Goal: Task Accomplishment & Management: Manage account settings

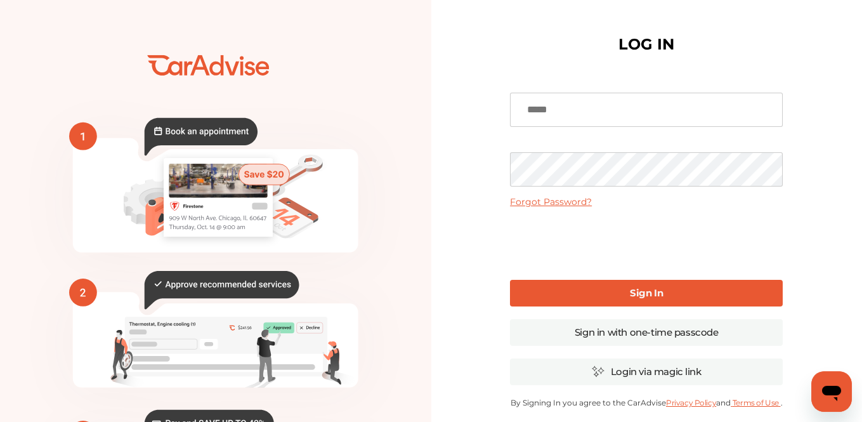
click at [533, 109] on input at bounding box center [646, 110] width 273 height 34
type input "**********"
click at [653, 295] on b "Sign In" at bounding box center [646, 293] width 33 height 12
click at [569, 202] on link "Forgot Password?" at bounding box center [551, 201] width 82 height 11
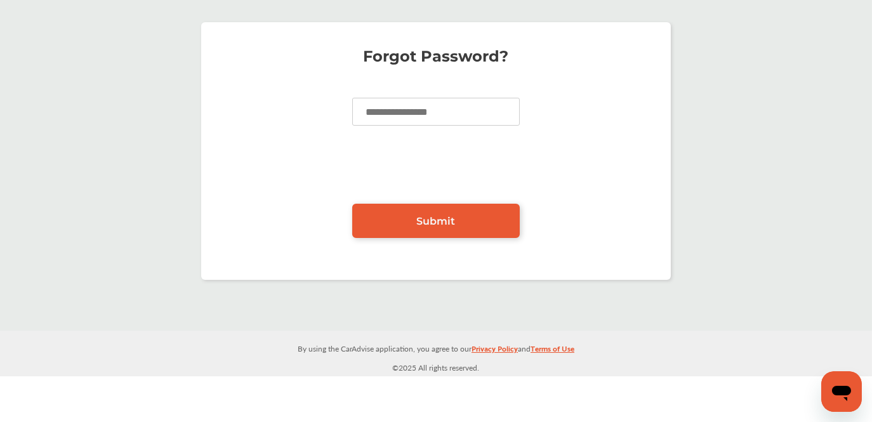
click at [372, 111] on input at bounding box center [435, 112] width 167 height 28
type input "**********"
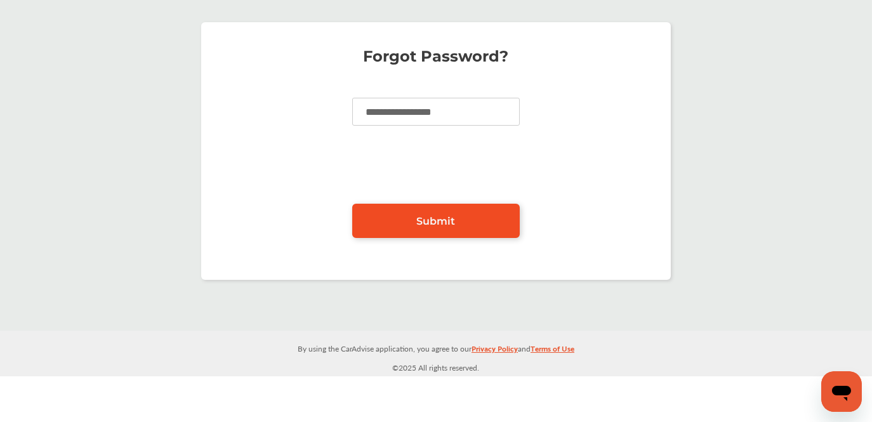
click at [433, 216] on span "Submit" at bounding box center [436, 221] width 39 height 12
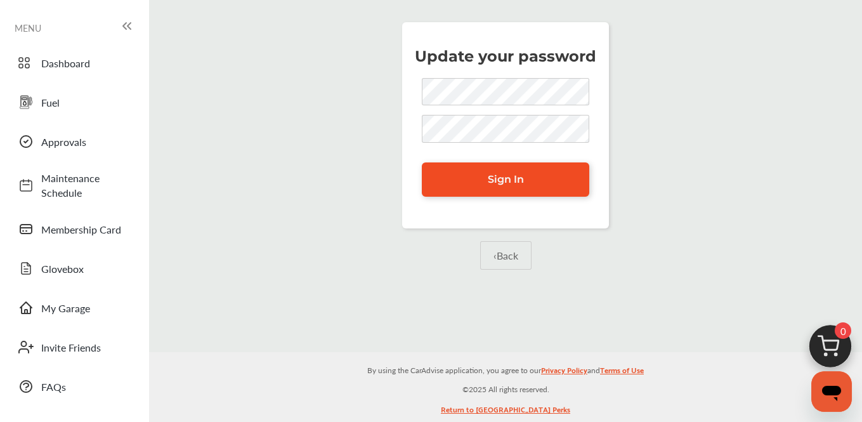
click at [507, 180] on span "Sign In" at bounding box center [506, 179] width 36 height 12
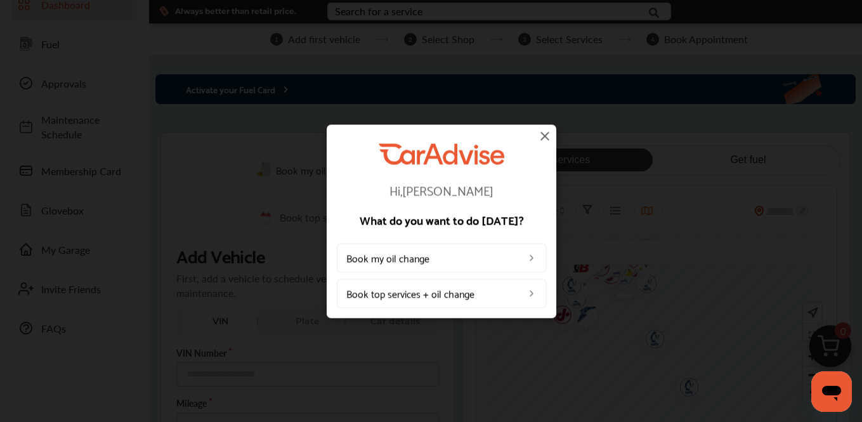
scroll to position [63, 0]
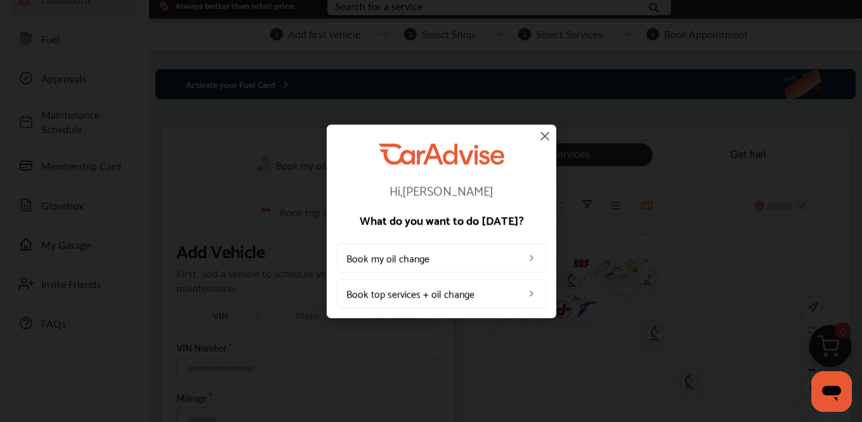
click at [531, 293] on img at bounding box center [532, 293] width 10 height 10
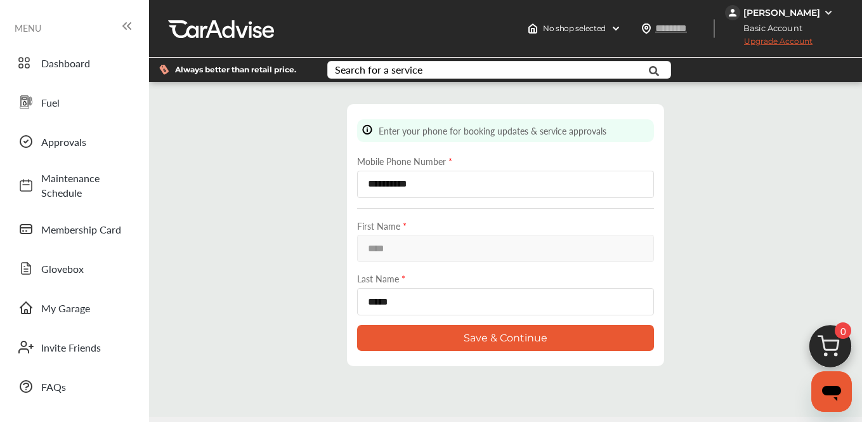
click at [513, 345] on button "Save & Continue" at bounding box center [505, 338] width 297 height 26
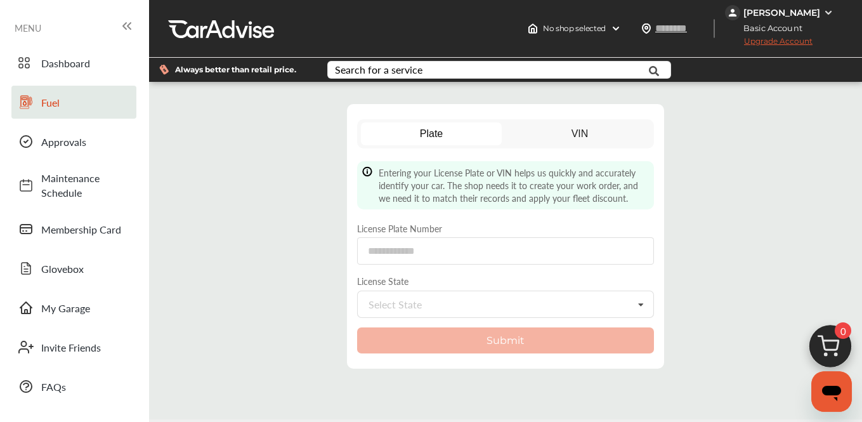
click at [46, 103] on span "Fuel" at bounding box center [85, 102] width 89 height 15
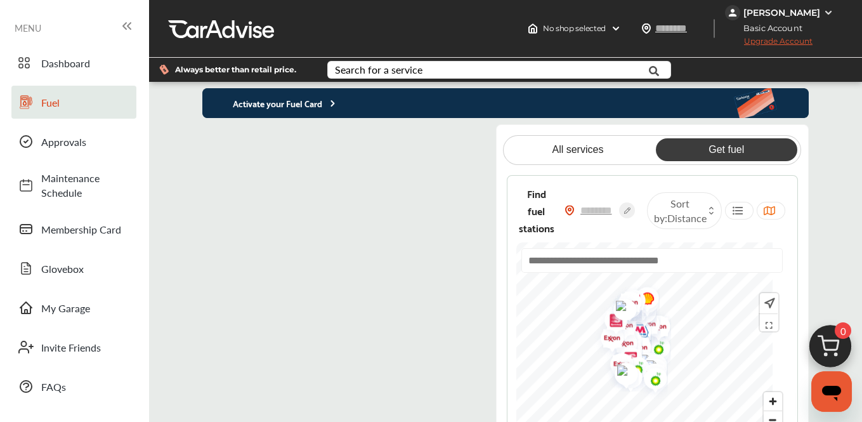
click at [424, 148] on flutter-view at bounding box center [338, 302] width 272 height 357
click at [457, 268] on flutter-view at bounding box center [338, 302] width 272 height 357
click at [724, 157] on link "Get fuel" at bounding box center [726, 149] width 141 height 23
click at [833, 222] on div "Activate your Fuel Card All services Get fuel Find fuel stations Sort by : Dist…" at bounding box center [505, 284] width 713 height 393
click at [575, 216] on img at bounding box center [570, 210] width 10 height 11
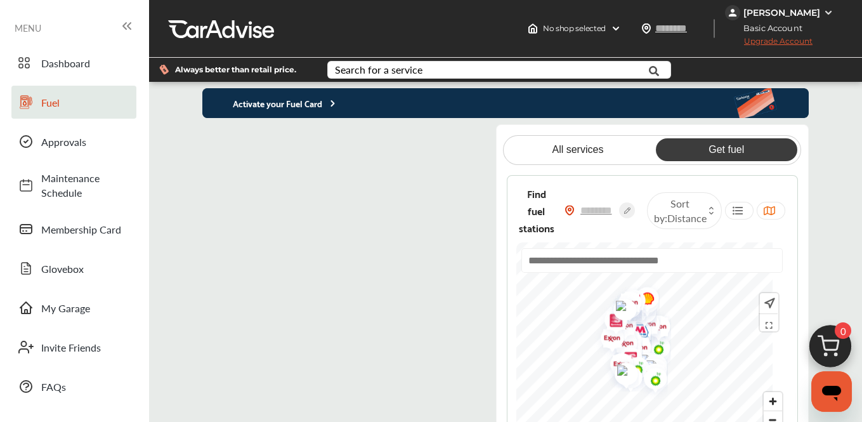
click at [575, 216] on img at bounding box center [570, 210] width 10 height 11
click at [338, 108] on icon at bounding box center [332, 103] width 11 height 10
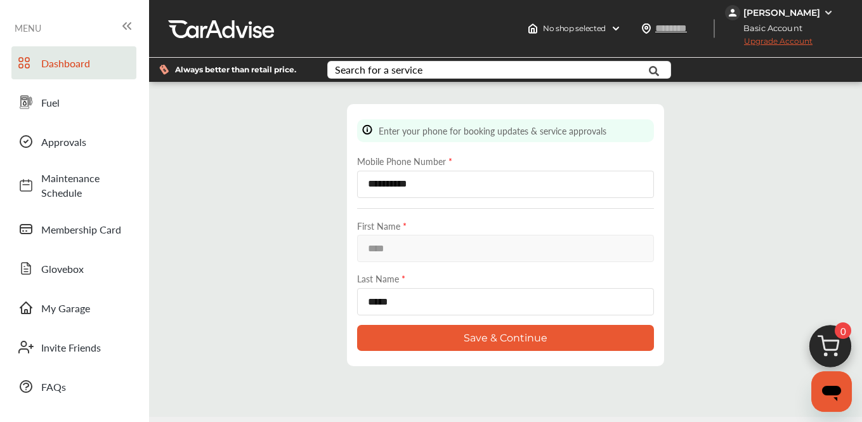
click at [71, 64] on span "Dashboard" at bounding box center [85, 63] width 89 height 15
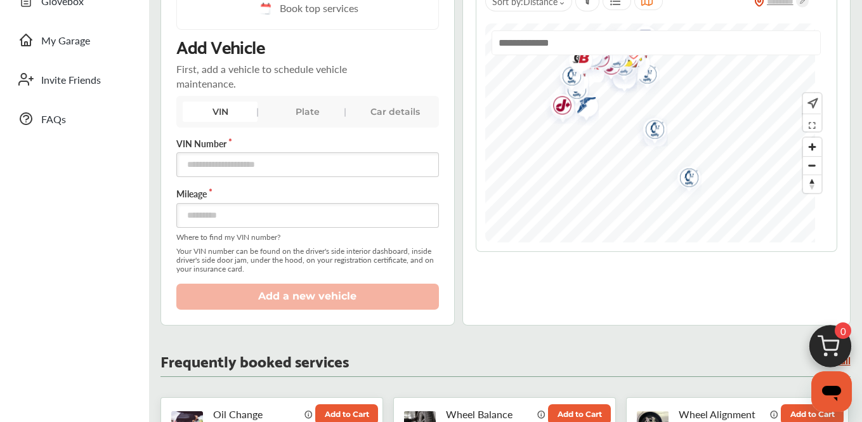
scroll to position [259, 0]
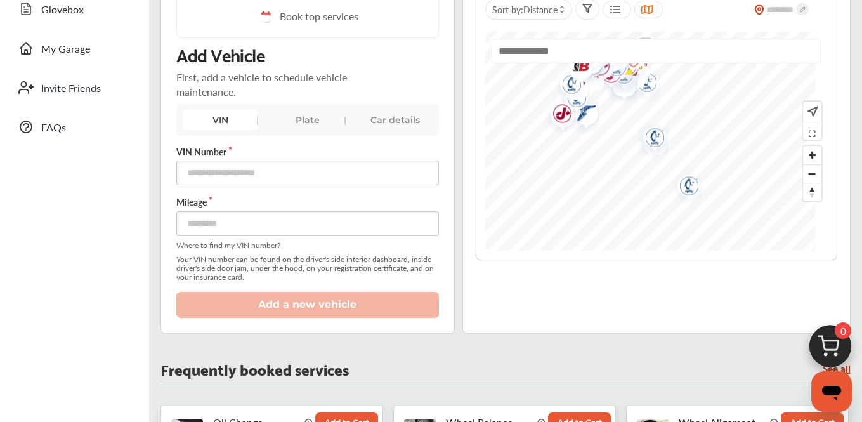
click at [698, 186] on img "Map marker" at bounding box center [685, 188] width 34 height 40
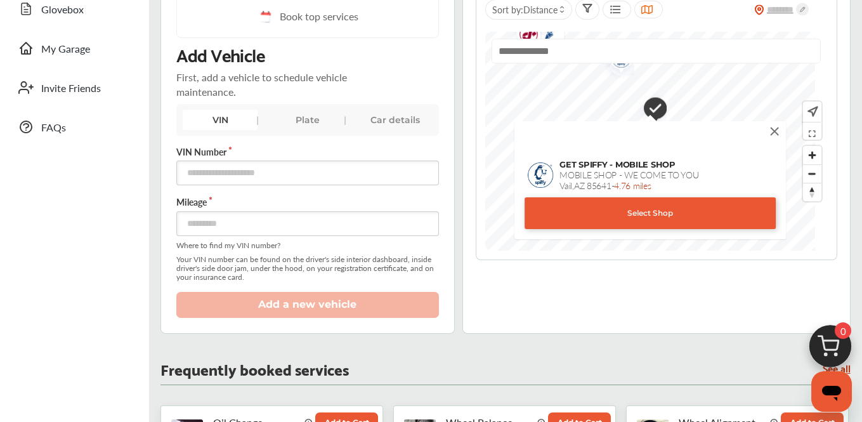
click at [767, 134] on img at bounding box center [774, 131] width 14 height 14
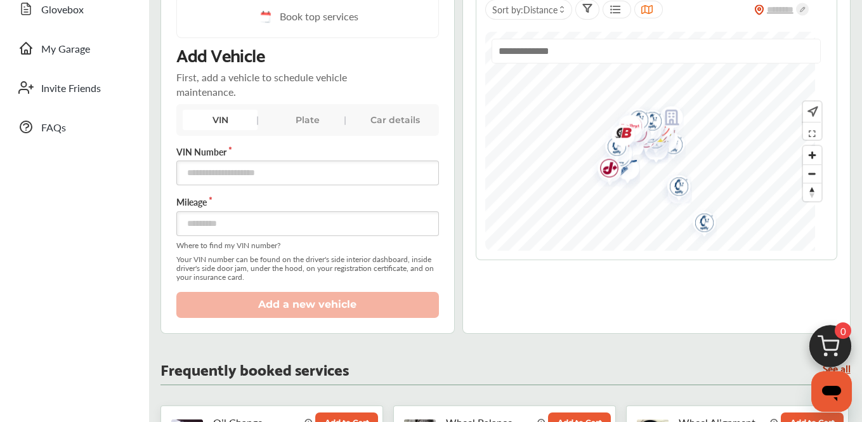
click at [636, 133] on img "Map marker" at bounding box center [619, 134] width 34 height 34
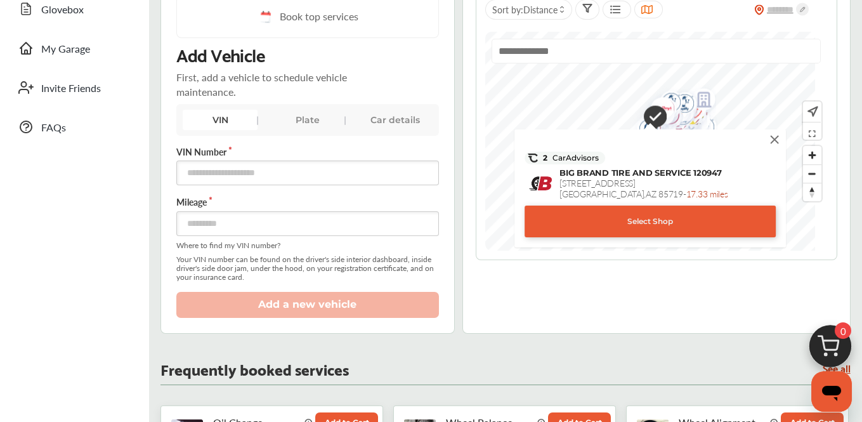
click at [767, 139] on img at bounding box center [774, 140] width 14 height 14
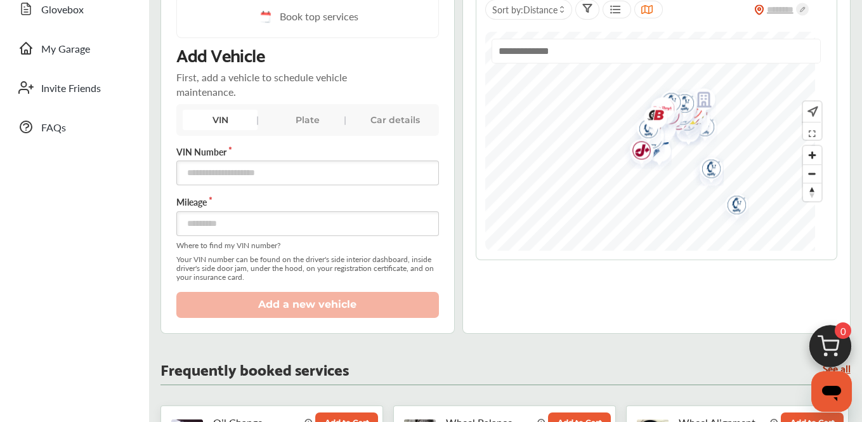
click at [665, 154] on img "Map marker" at bounding box center [648, 141] width 34 height 40
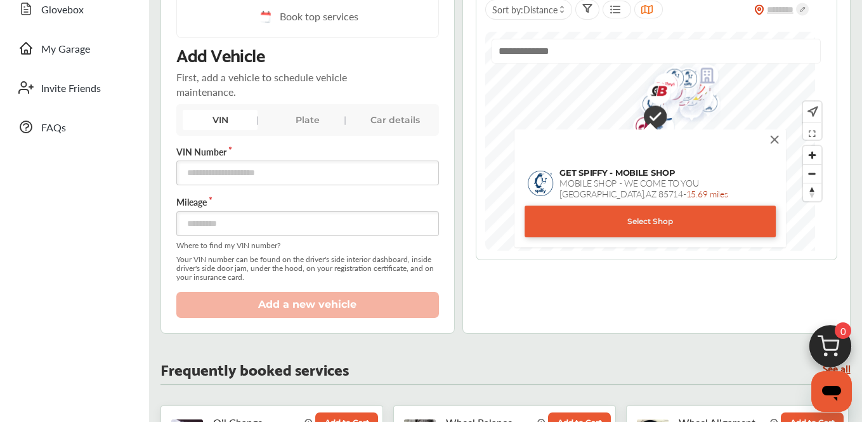
click at [565, 14] on icon at bounding box center [562, 12] width 5 height 4
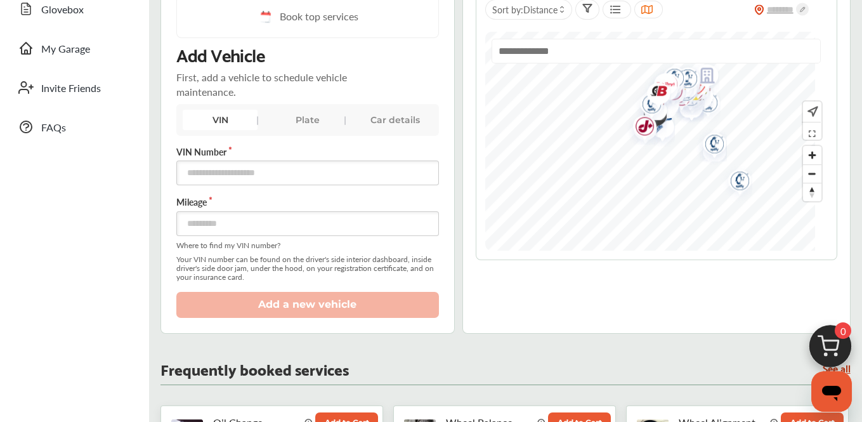
click at [565, 14] on icon at bounding box center [562, 12] width 5 height 4
click at [542, 11] on span "Distance" at bounding box center [540, 9] width 34 height 13
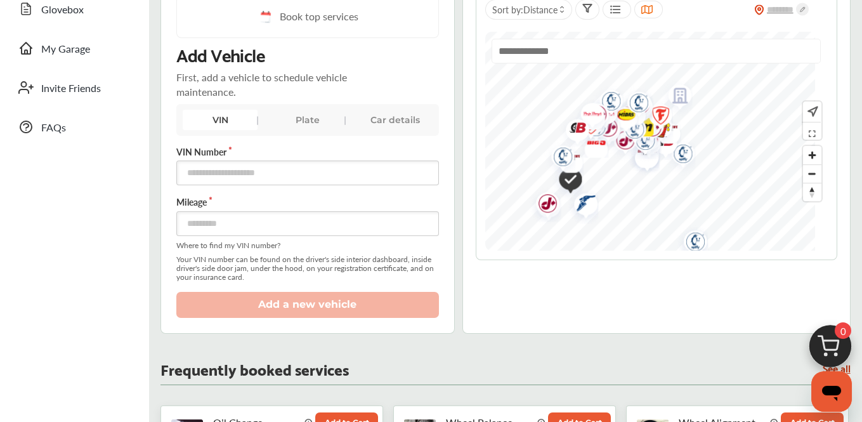
click at [667, 313] on div "All services Get fuel Sort by : Distance" at bounding box center [656, 132] width 388 height 403
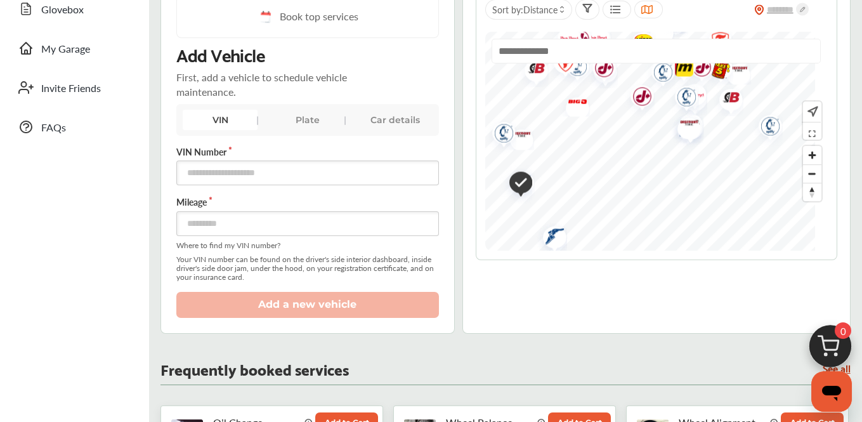
click at [615, 260] on div "Sort by : Distance" at bounding box center [657, 122] width 362 height 276
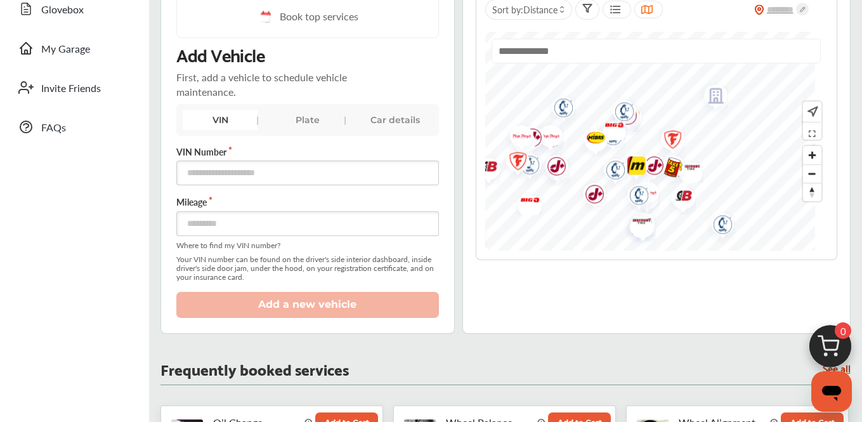
click at [665, 260] on div "Sort by : Distance" at bounding box center [657, 122] width 362 height 276
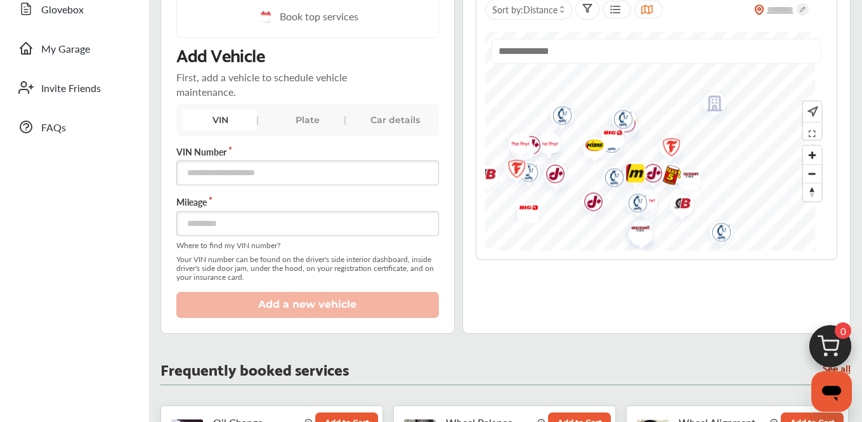
drag, startPoint x: 677, startPoint y: 216, endPoint x: 677, endPoint y: 226, distance: 10.8
click at [677, 222] on img "Map marker" at bounding box center [678, 205] width 34 height 34
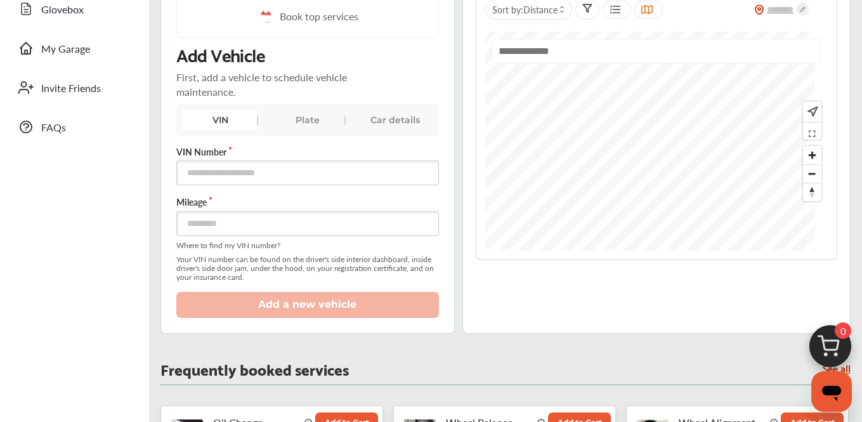
click at [420, 192] on div "Book my oil change Book top services Add Vehicle First, add a vehicle to schedu…" at bounding box center [505, 132] width 690 height 403
click at [672, 75] on div at bounding box center [656, 141] width 343 height 219
click at [698, 15] on div "Sort by : Distance" at bounding box center [657, 122] width 362 height 276
click at [680, 272] on div "All services Get fuel Sort by : Distance" at bounding box center [656, 132] width 388 height 403
click at [775, 269] on div "All services Get fuel Sort by : Distance" at bounding box center [656, 132] width 388 height 403
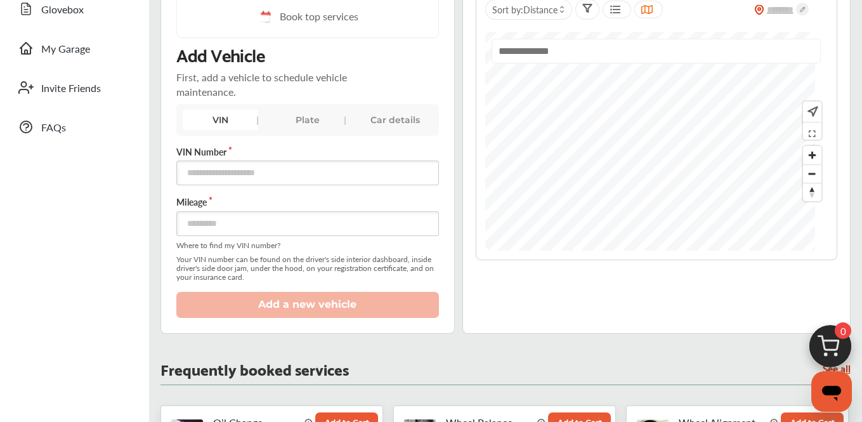
click at [677, 260] on div "Sort by : Distance" at bounding box center [657, 122] width 362 height 276
click at [593, 118] on img "Map marker" at bounding box center [577, 117] width 34 height 40
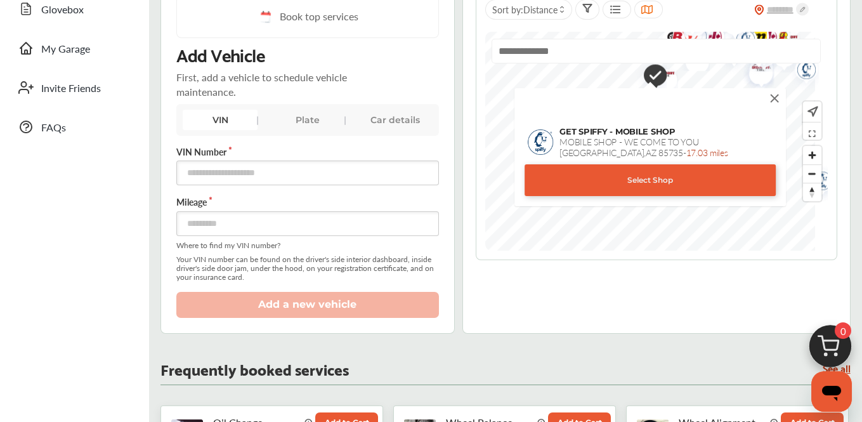
click at [767, 100] on img at bounding box center [774, 98] width 14 height 14
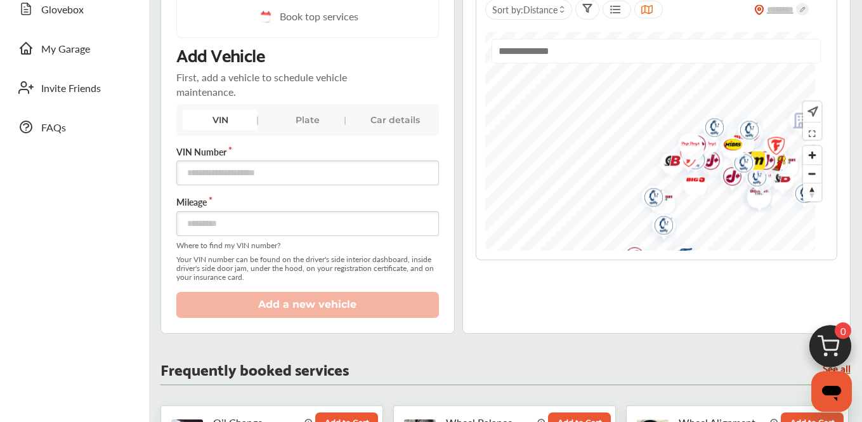
click at [553, 255] on div "Sort by : Distance" at bounding box center [657, 122] width 362 height 276
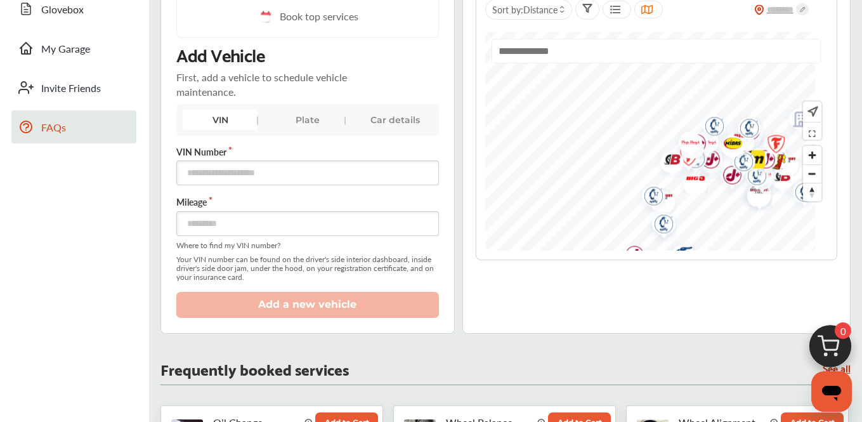
click at [61, 121] on span "FAQs" at bounding box center [85, 127] width 89 height 15
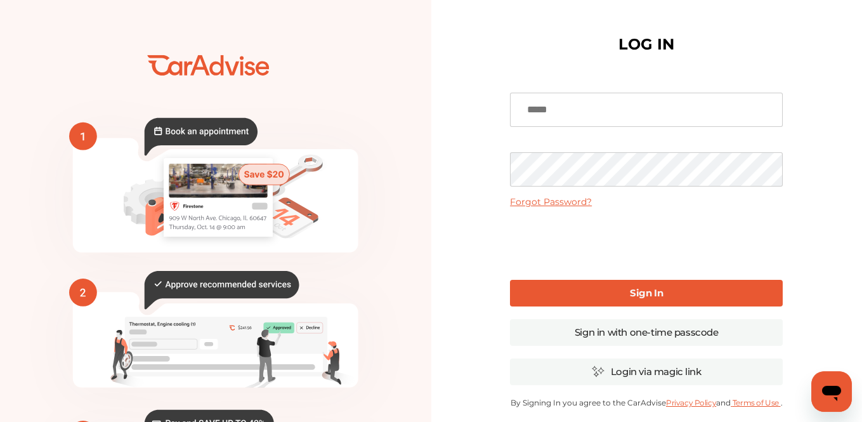
click at [539, 95] on input at bounding box center [646, 110] width 273 height 34
click at [526, 111] on input at bounding box center [646, 110] width 273 height 34
type input "**********"
click at [647, 292] on b "Sign In" at bounding box center [646, 293] width 33 height 12
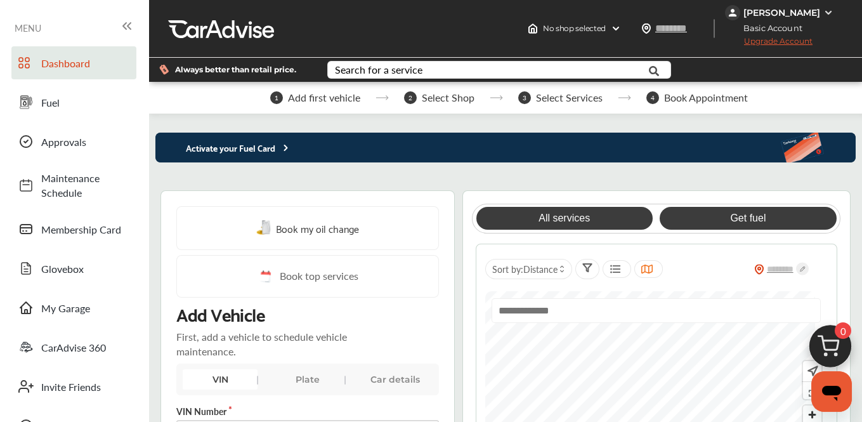
click at [749, 225] on link "Get fuel" at bounding box center [748, 218] width 176 height 23
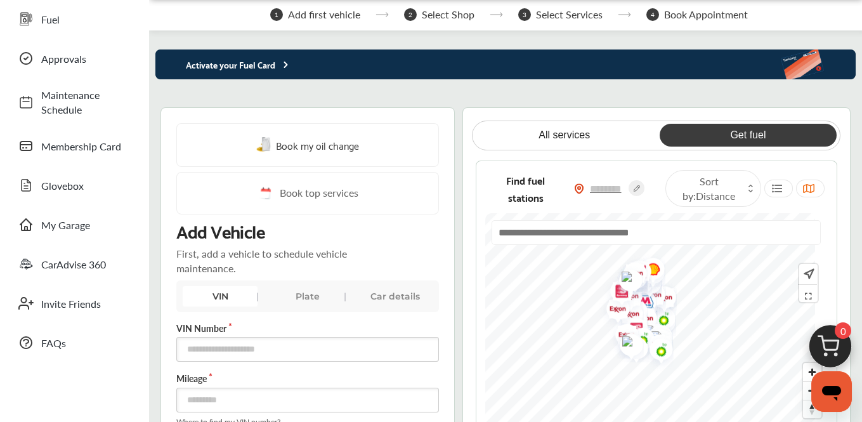
scroll to position [84, 0]
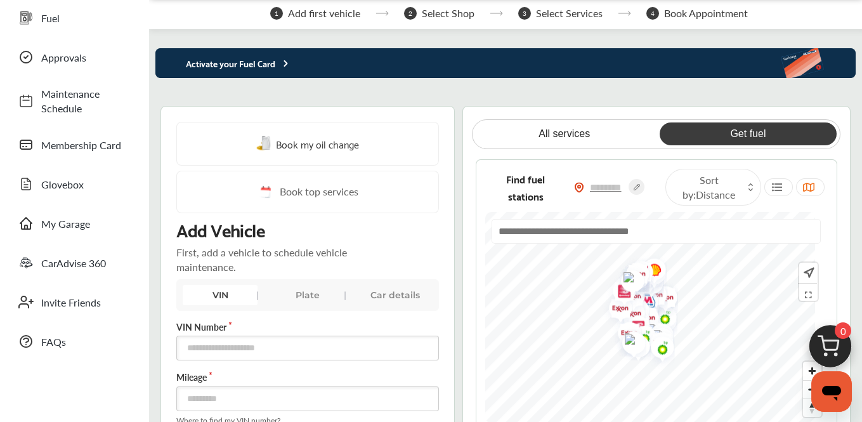
click at [807, 379] on img at bounding box center [830, 349] width 61 height 61
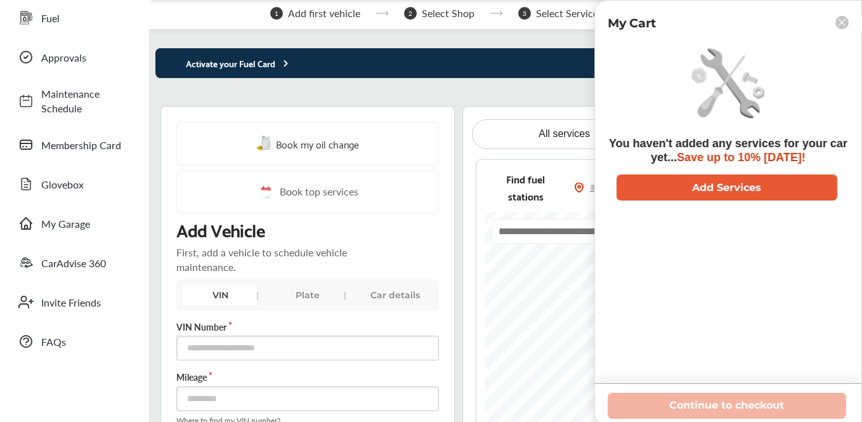
drag, startPoint x: 842, startPoint y: 20, endPoint x: 818, endPoint y: 16, distance: 24.4
click at [842, 19] on rect at bounding box center [841, 22] width 13 height 13
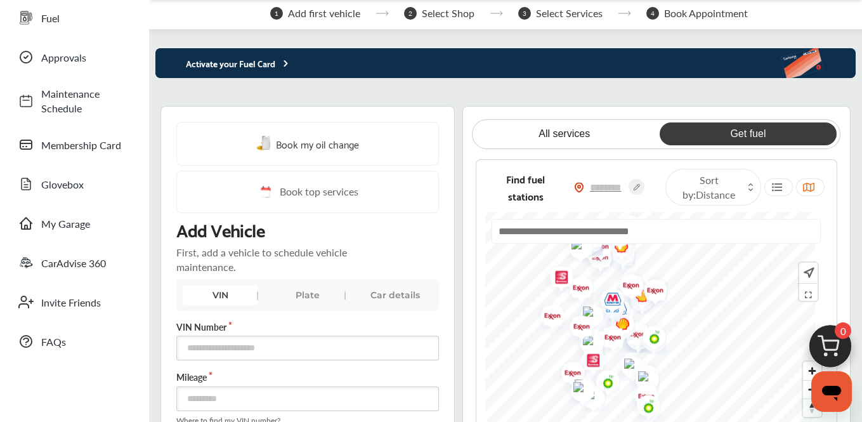
click at [492, 327] on div "Find fuel stations Sort by : Distance" at bounding box center [657, 295] width 362 height 273
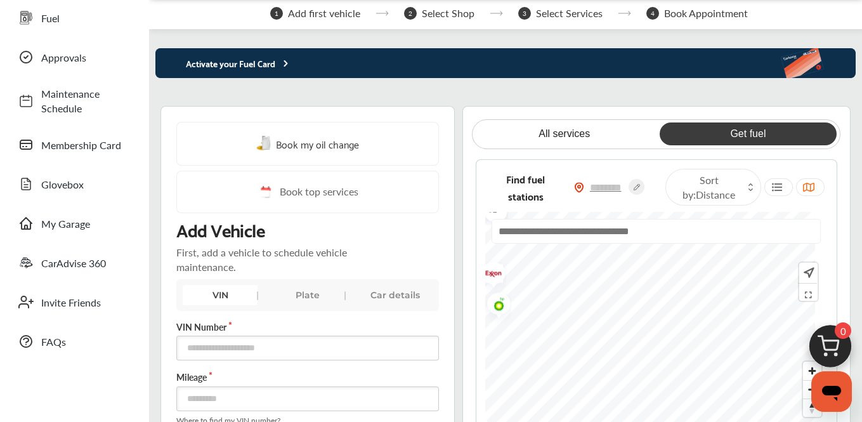
click at [632, 228] on div at bounding box center [656, 317] width 343 height 211
click at [602, 235] on div at bounding box center [656, 317] width 343 height 211
click at [862, 337] on html "My Account Dashboard Approvals Maintenance Schedule Membership Card Fuel Gloveb…" at bounding box center [431, 127] width 862 height 422
click at [672, 337] on html "My Account Dashboard Approvals Maintenance Schedule Membership Card Fuel Gloveb…" at bounding box center [431, 127] width 862 height 422
click at [568, 239] on input "text" at bounding box center [656, 231] width 329 height 25
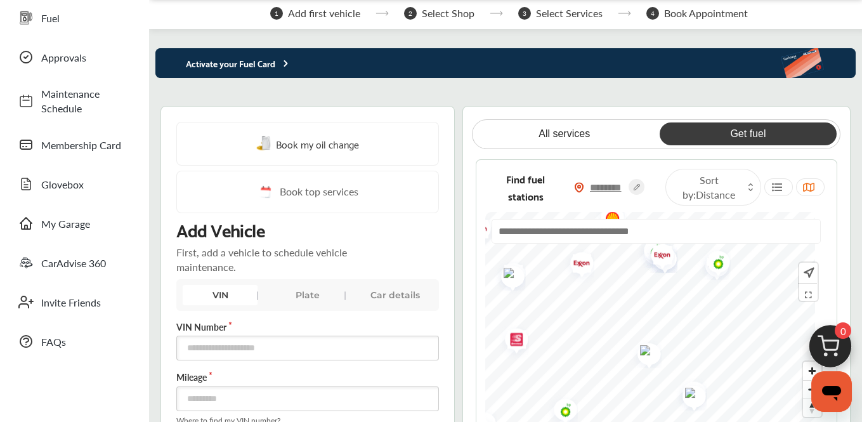
click at [597, 194] on input "text" at bounding box center [606, 187] width 44 height 13
type input "*****"
click at [745, 140] on link "Get fuel" at bounding box center [748, 133] width 176 height 23
click at [807, 192] on icon at bounding box center [809, 187] width 12 height 10
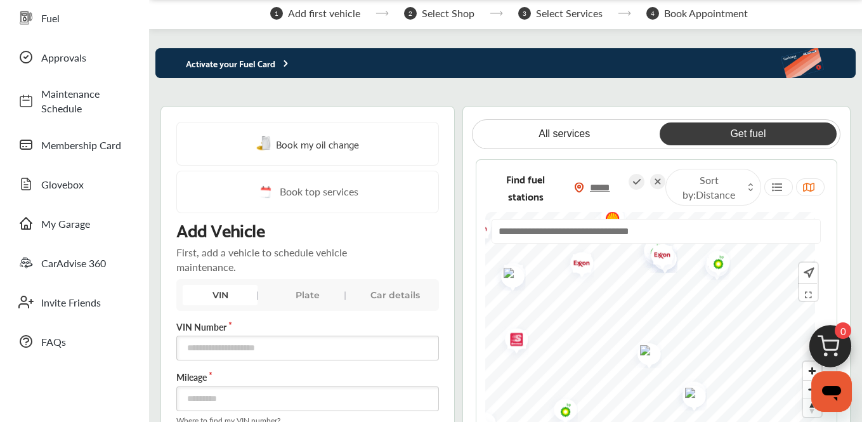
click at [525, 242] on input "text" at bounding box center [656, 231] width 329 height 25
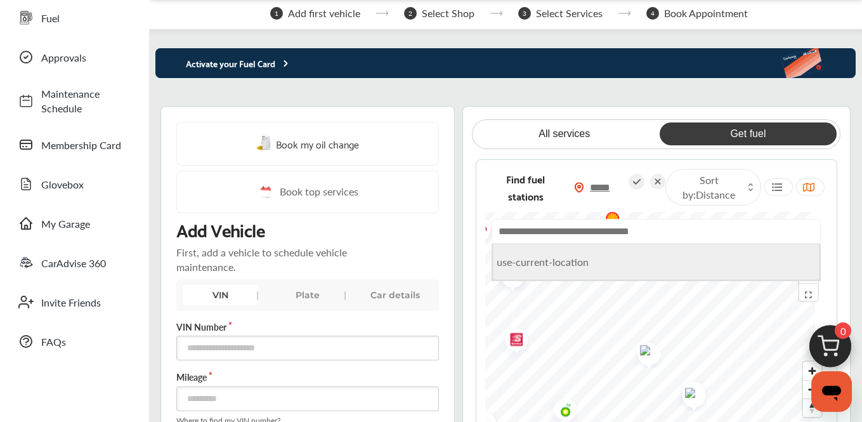
click at [534, 274] on li "use-current-location" at bounding box center [656, 262] width 326 height 36
type input "**********"
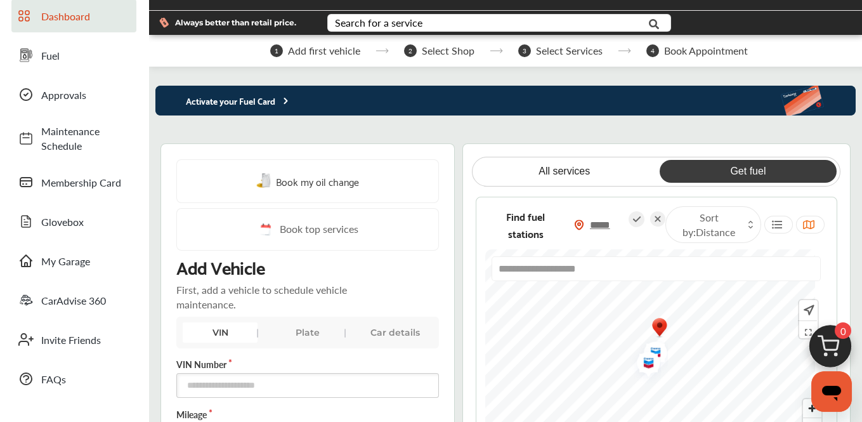
scroll to position [63, 0]
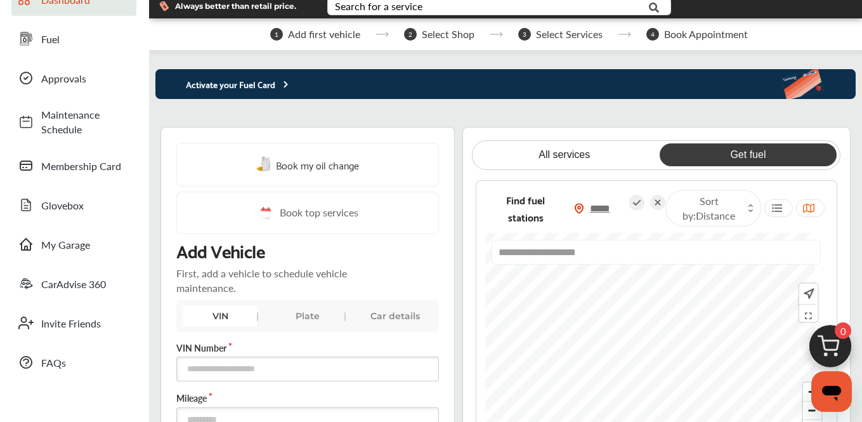
click at [665, 358] on html "My Account Dashboard Approvals Maintenance Schedule Membership Card Fuel Gloveb…" at bounding box center [431, 148] width 862 height 422
click at [681, 358] on html "My Account Dashboard Approvals Maintenance Schedule Membership Card Fuel Gloveb…" at bounding box center [431, 148] width 862 height 422
click at [697, 358] on html "My Account Dashboard Approvals Maintenance Schedule Membership Card Fuel Gloveb…" at bounding box center [431, 148] width 862 height 422
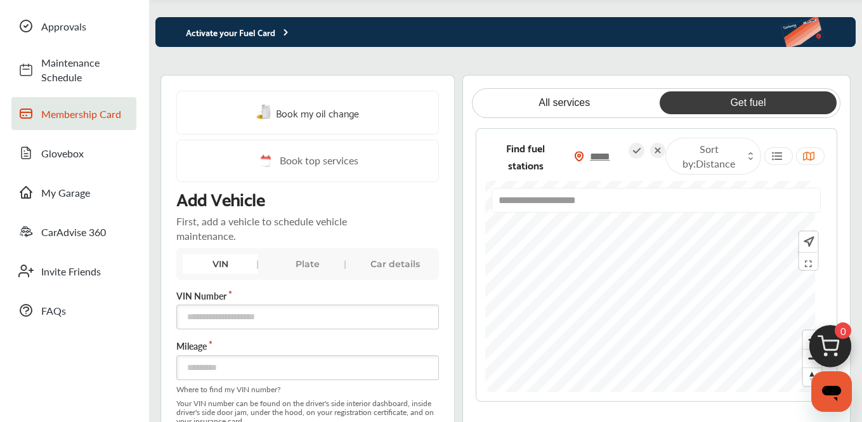
scroll to position [127, 0]
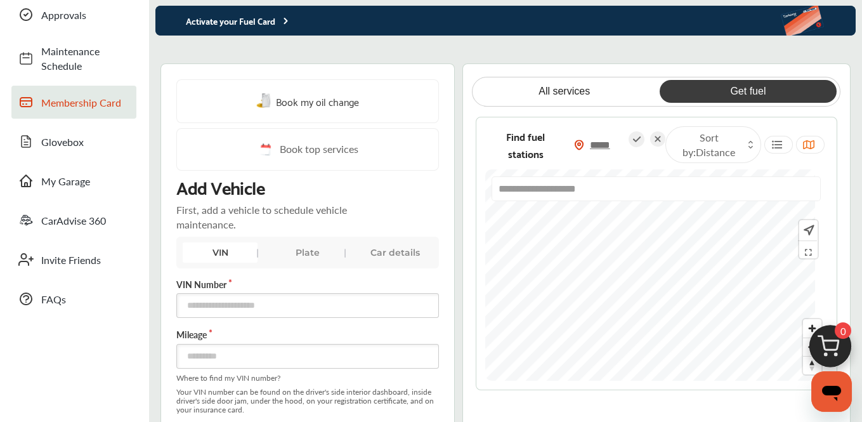
click at [76, 95] on span "Membership Card" at bounding box center [85, 102] width 89 height 15
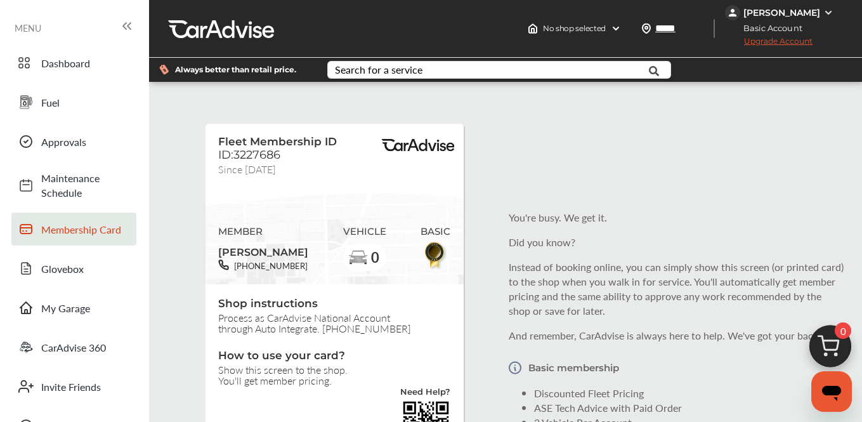
click at [823, 11] on img at bounding box center [828, 13] width 10 height 10
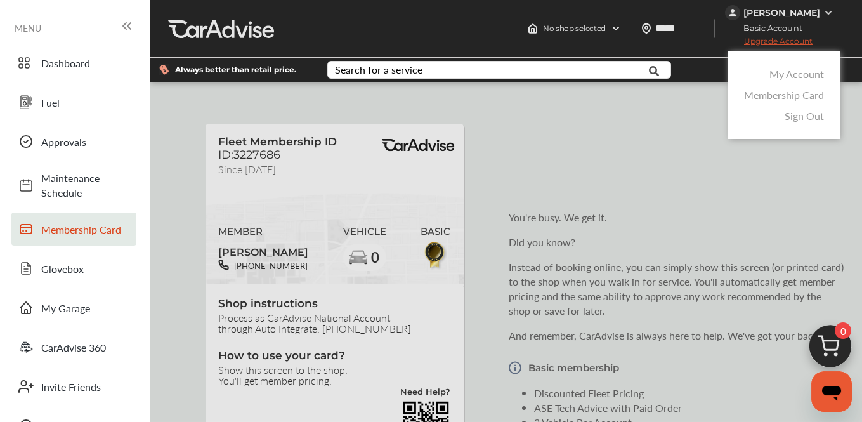
click at [787, 79] on link "My Account" at bounding box center [797, 74] width 55 height 15
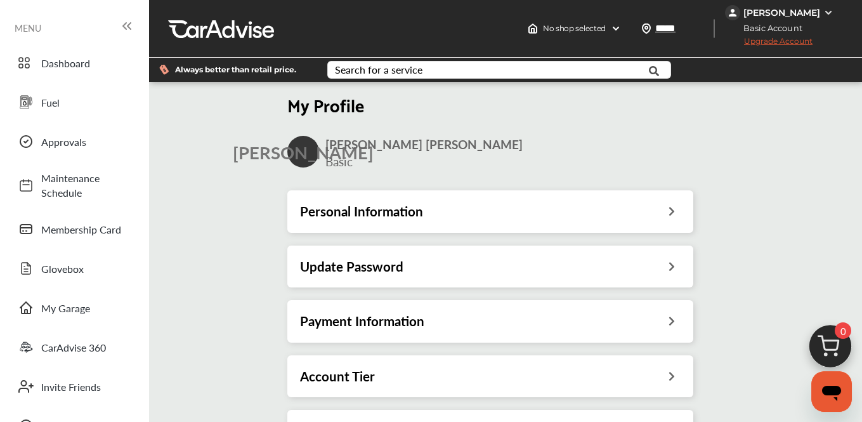
scroll to position [169, 0]
click at [678, 313] on icon at bounding box center [672, 319] width 12 height 13
click at [678, 203] on icon at bounding box center [672, 209] width 12 height 13
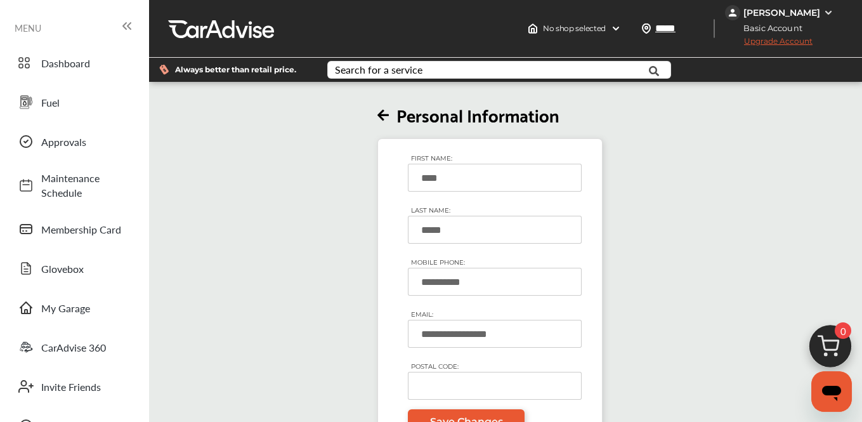
click at [830, 11] on img at bounding box center [828, 13] width 10 height 10
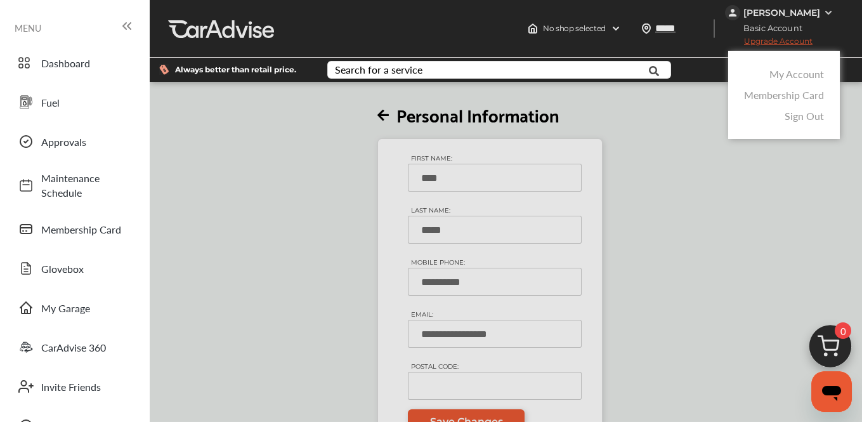
click at [780, 80] on link "My Account" at bounding box center [797, 74] width 55 height 15
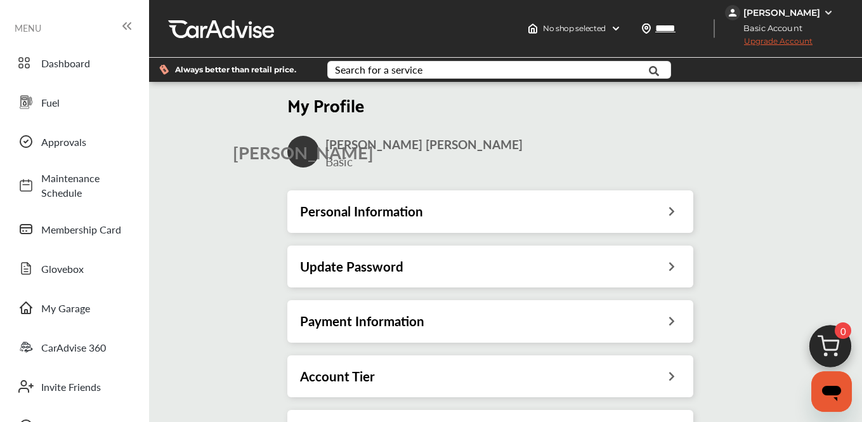
scroll to position [105, 0]
click at [678, 421] on icon at bounding box center [672, 428] width 12 height 13
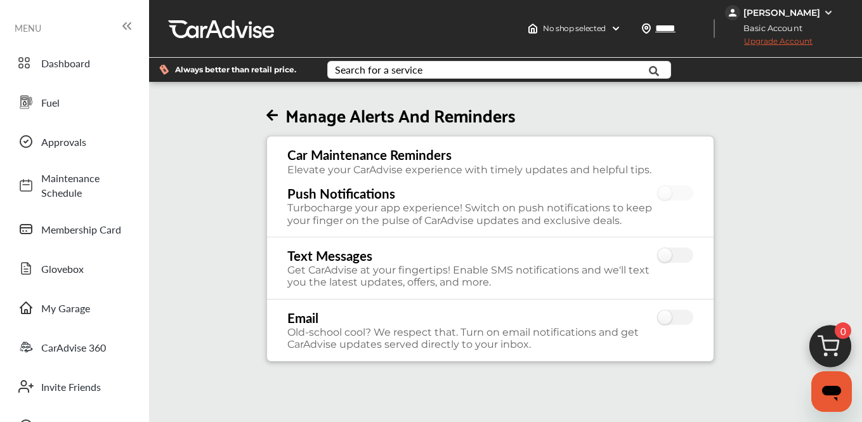
click at [789, 14] on div "[PERSON_NAME]" at bounding box center [781, 12] width 77 height 11
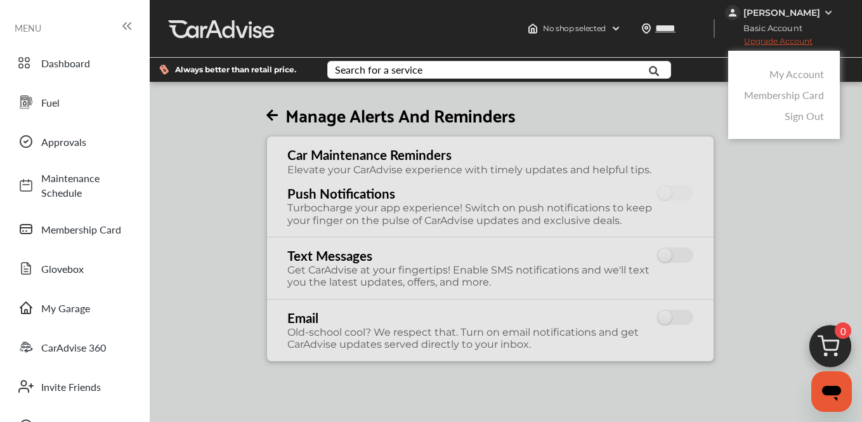
click at [793, 79] on link "My Account" at bounding box center [797, 74] width 55 height 15
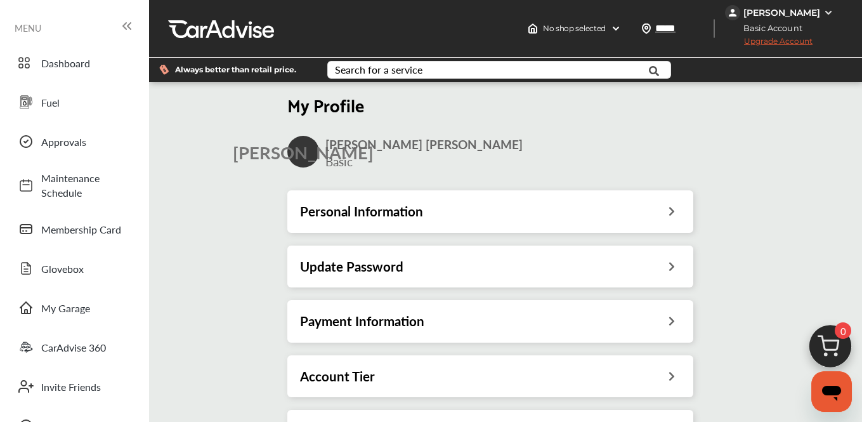
scroll to position [84, 0]
click at [53, 419] on span "FAQs" at bounding box center [85, 426] width 89 height 15
click at [368, 258] on h3 "Update Password" at bounding box center [351, 266] width 103 height 16
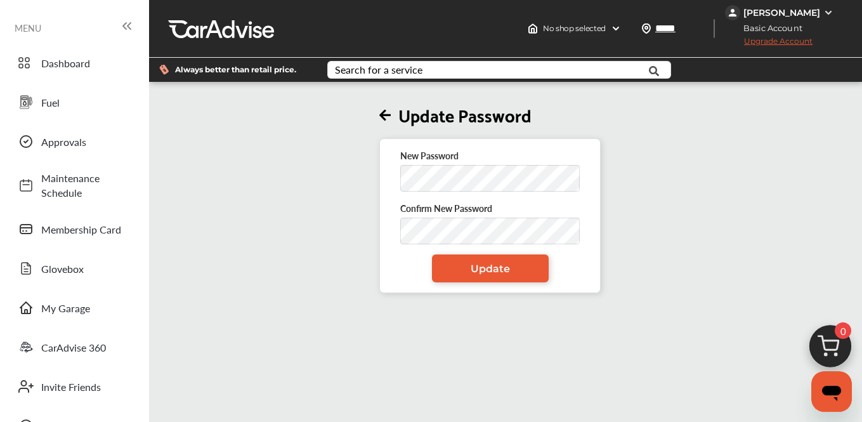
click at [391, 122] on icon at bounding box center [384, 115] width 11 height 13
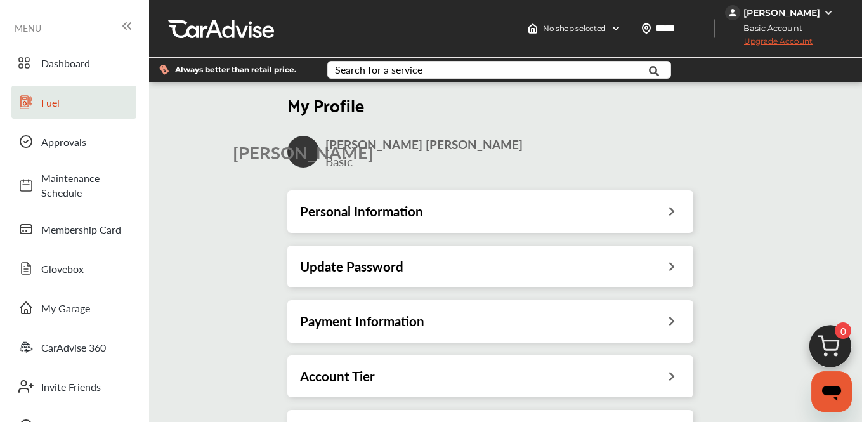
click at [50, 102] on span "Fuel" at bounding box center [85, 102] width 89 height 15
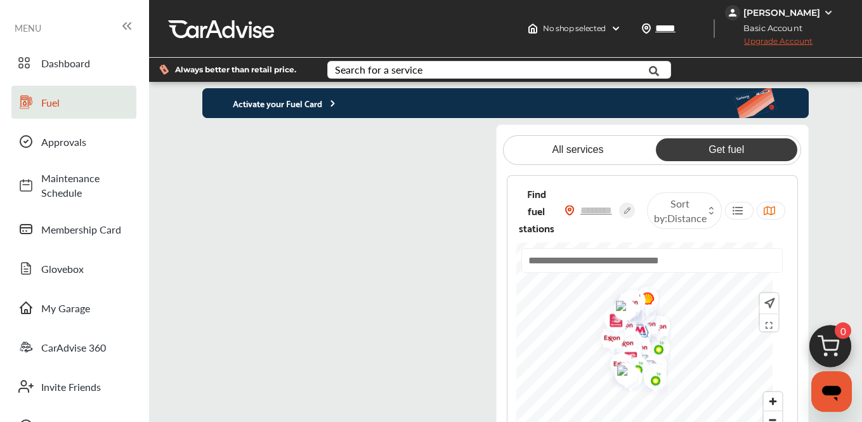
click at [306, 110] on p "Activate your Fuel Card" at bounding box center [270, 103] width 136 height 15
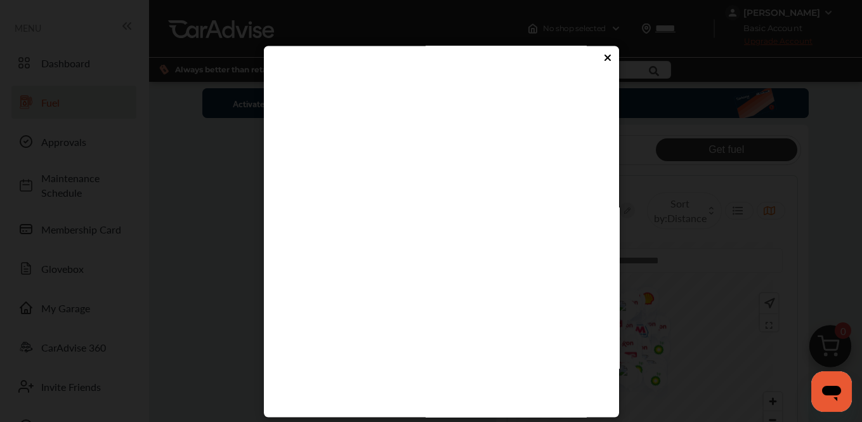
click at [605, 59] on icon at bounding box center [607, 57] width 5 height 5
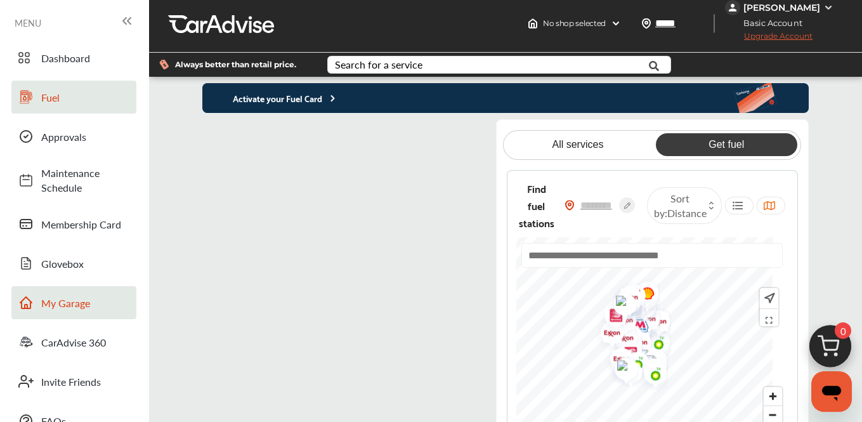
scroll to position [3, 0]
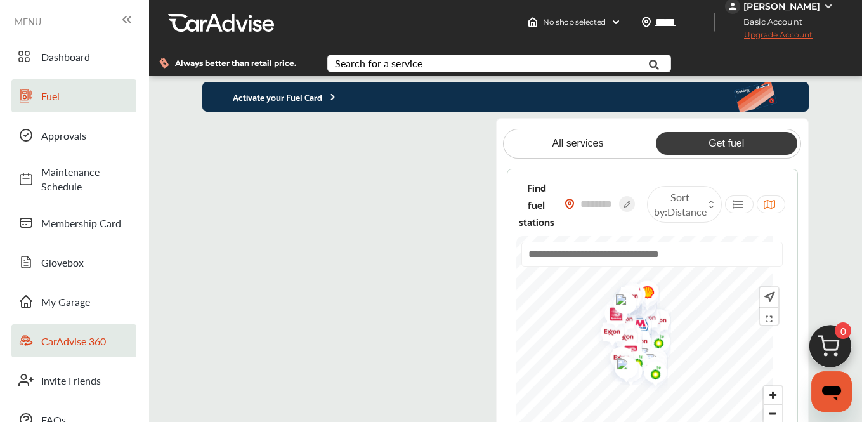
click at [81, 338] on span "CarAdvise 360" at bounding box center [85, 341] width 89 height 15
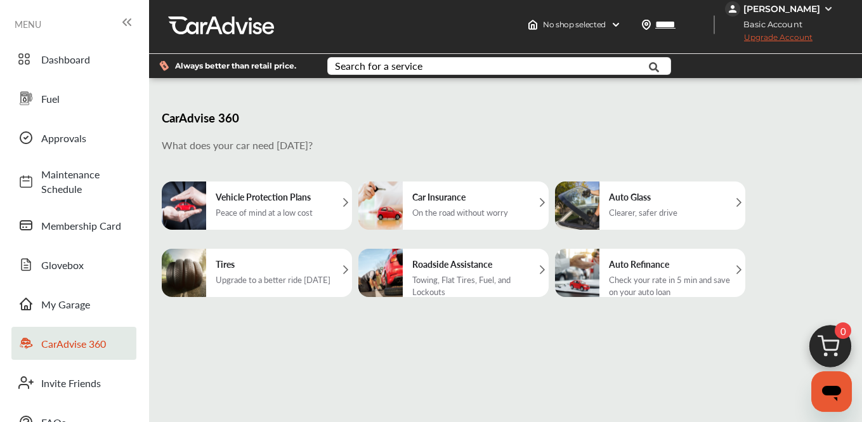
scroll to position [138, 0]
click at [832, 388] on icon "Open messaging window" at bounding box center [831, 393] width 19 height 15
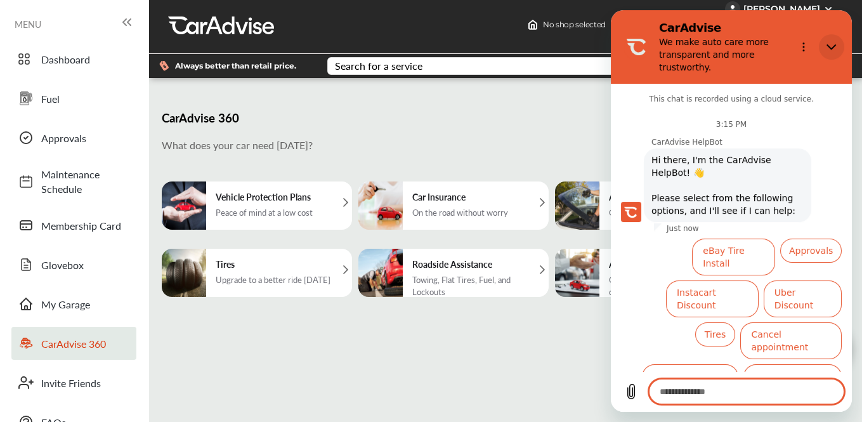
scroll to position [8, 0]
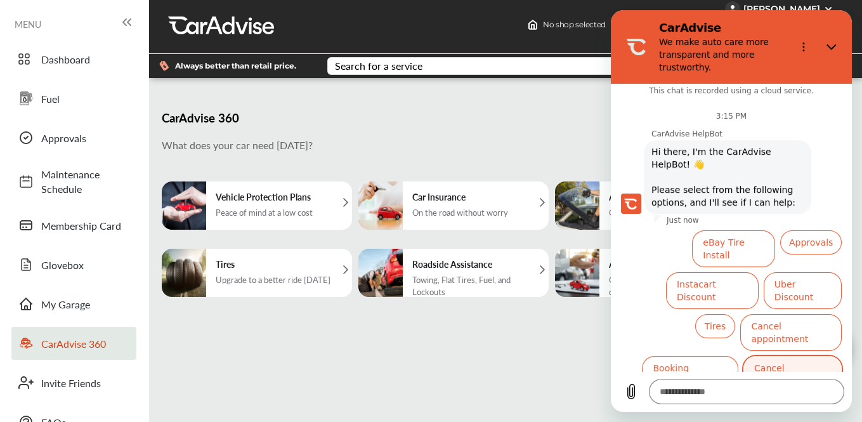
click at [776, 356] on button "Cancel subscription" at bounding box center [792, 374] width 98 height 37
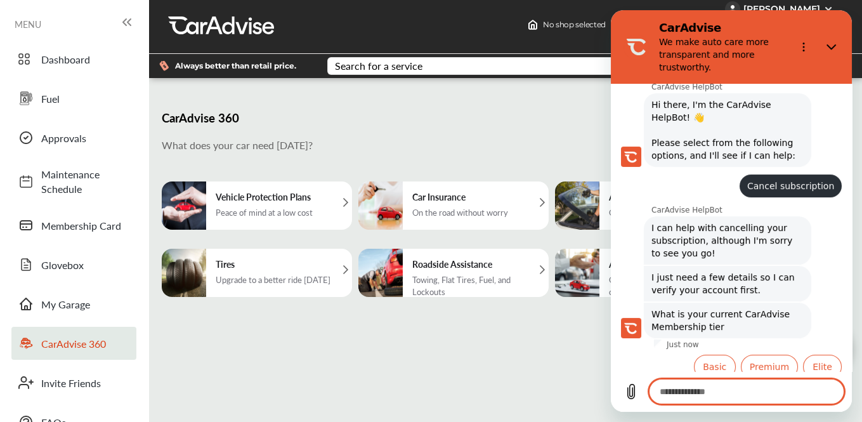
scroll to position [65, 0]
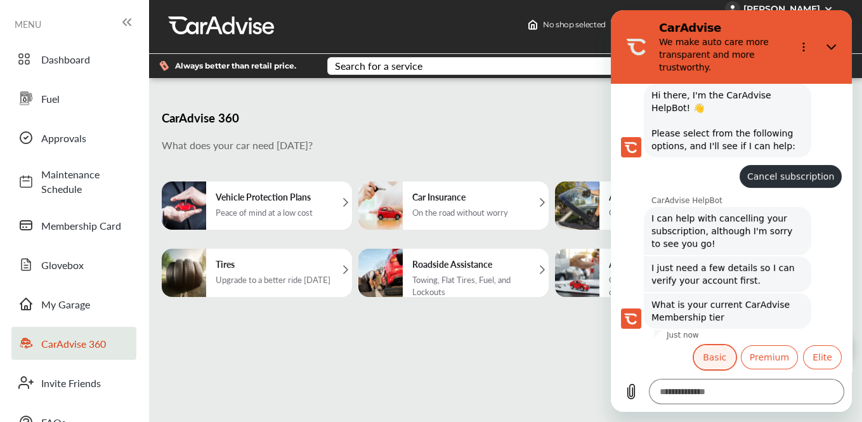
click at [709, 355] on button "Basic" at bounding box center [715, 357] width 42 height 24
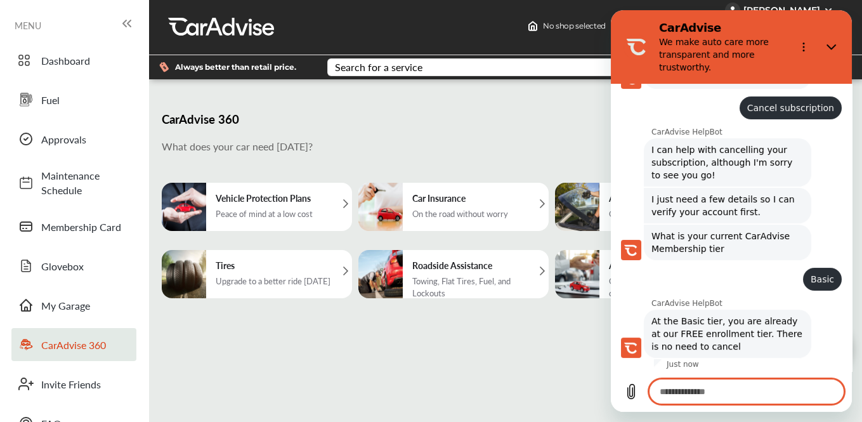
scroll to position [2, 0]
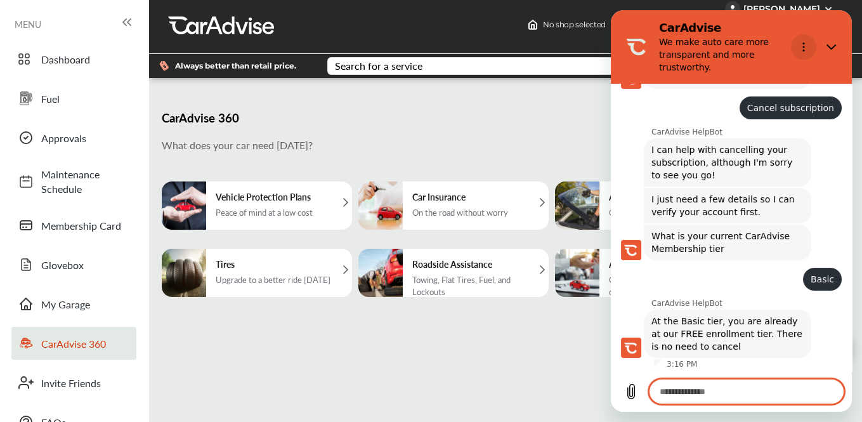
click at [806, 47] on icon "Options menu" at bounding box center [804, 47] width 10 height 10
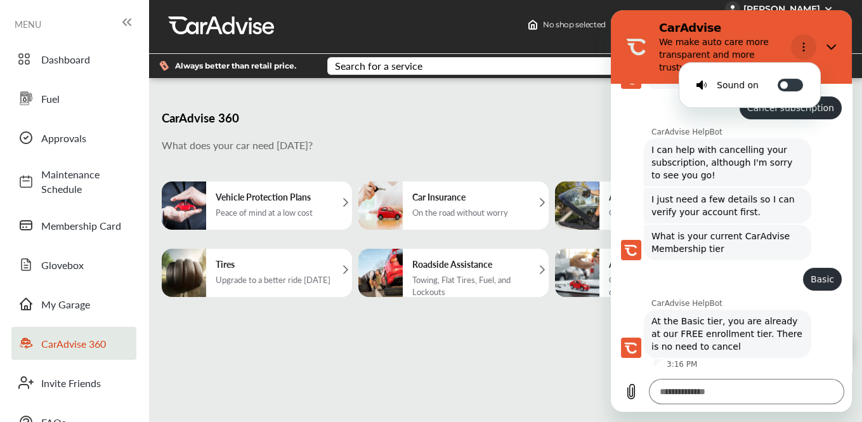
click at [806, 47] on icon "Options menu" at bounding box center [804, 47] width 10 height 10
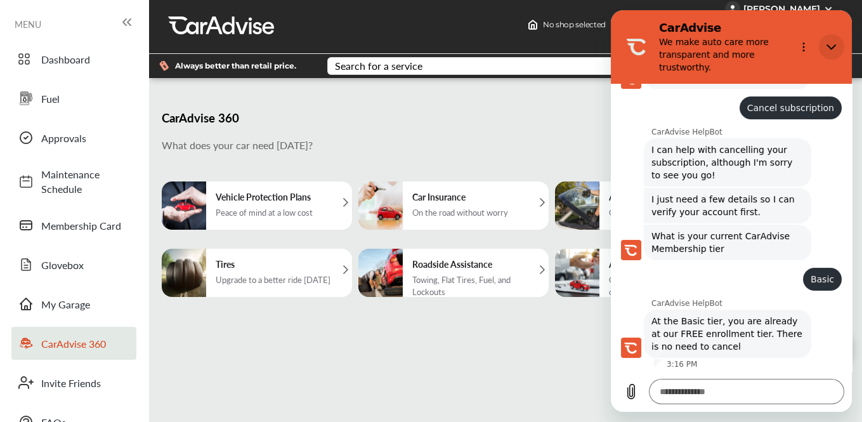
click at [832, 47] on icon "Close" at bounding box center [832, 47] width 10 height 10
type textarea "*"
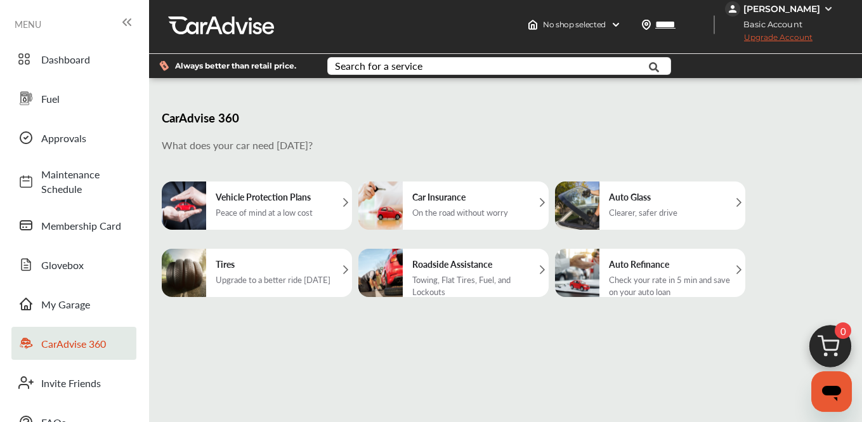
scroll to position [133, 0]
